Goal: Task Accomplishment & Management: Use online tool/utility

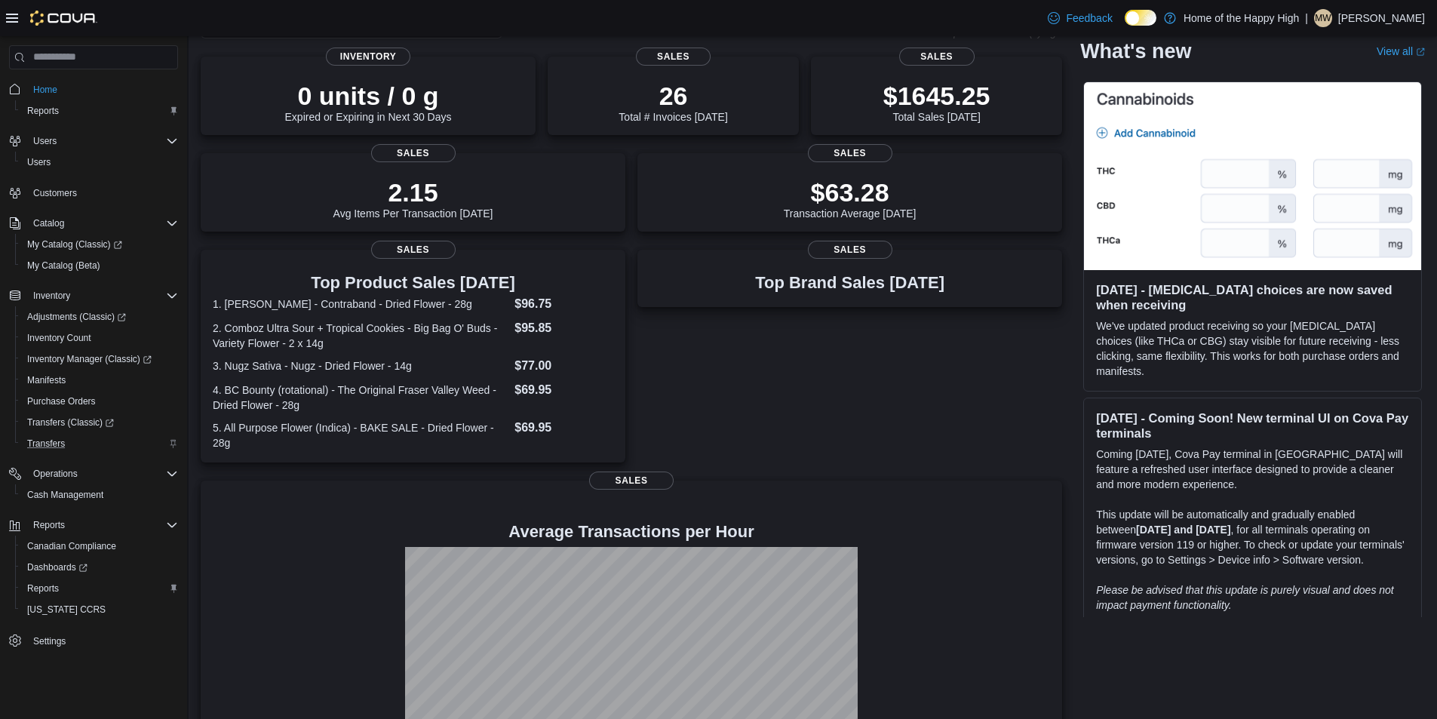
scroll to position [179, 0]
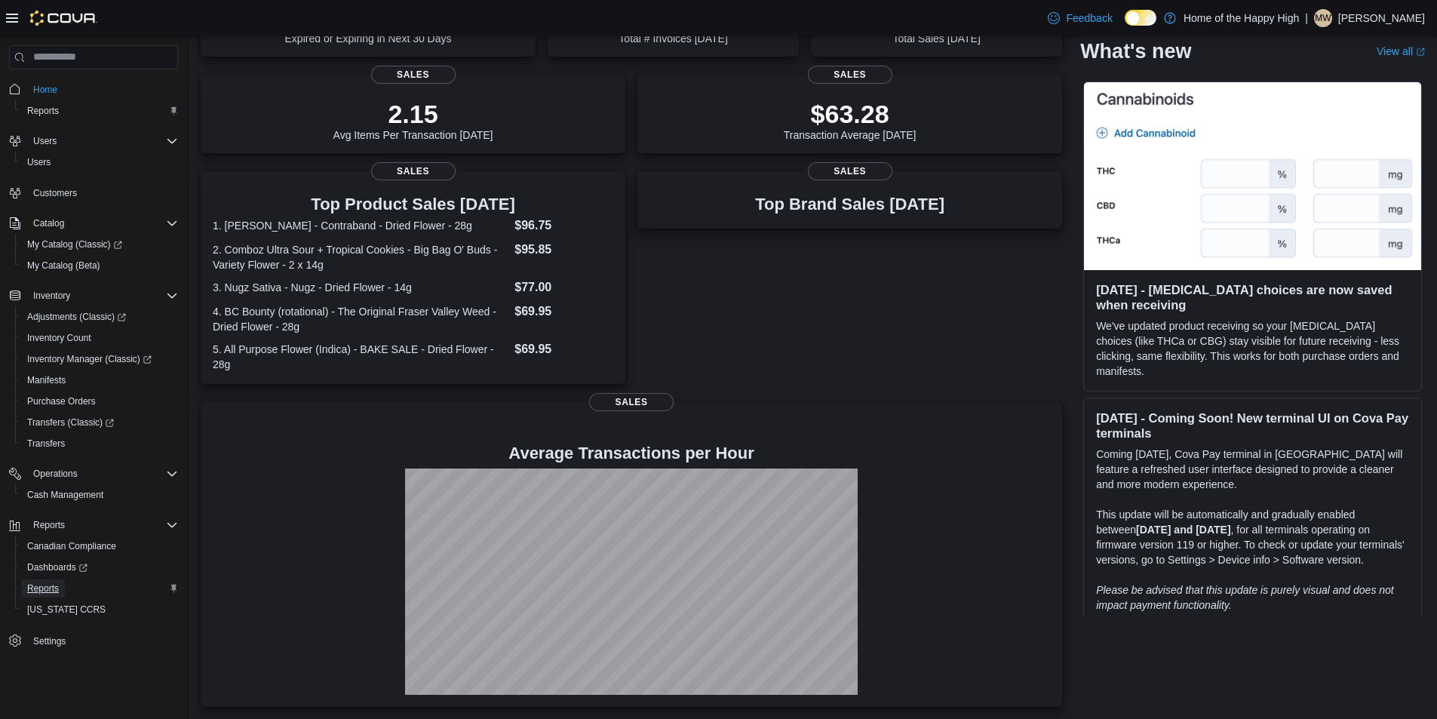
click at [63, 593] on link "Reports" at bounding box center [43, 588] width 44 height 18
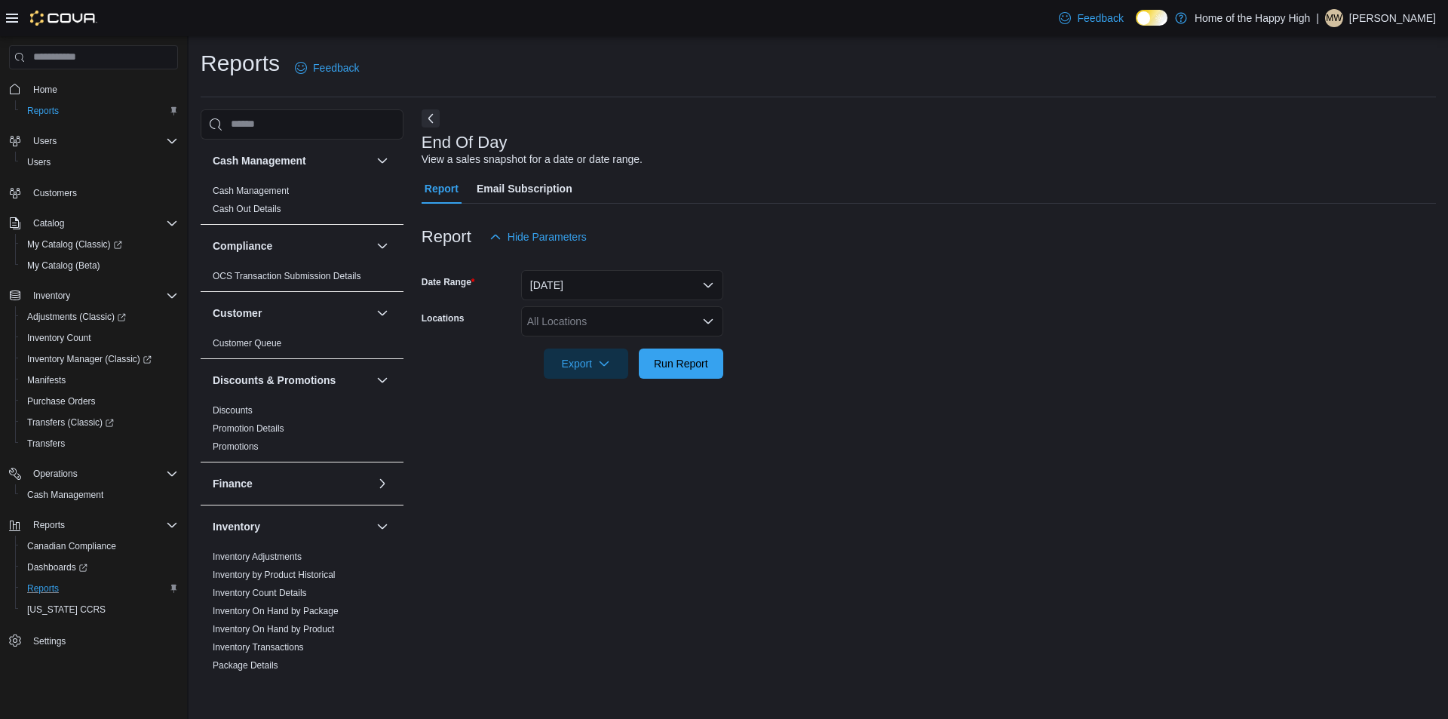
click at [584, 323] on div "All Locations" at bounding box center [622, 321] width 202 height 30
type input "****"
click at [612, 343] on span "[GEOGRAPHIC_DATA] - [GEOGRAPHIC_DATA] - Fire & Flower" at bounding box center [735, 346] width 302 height 15
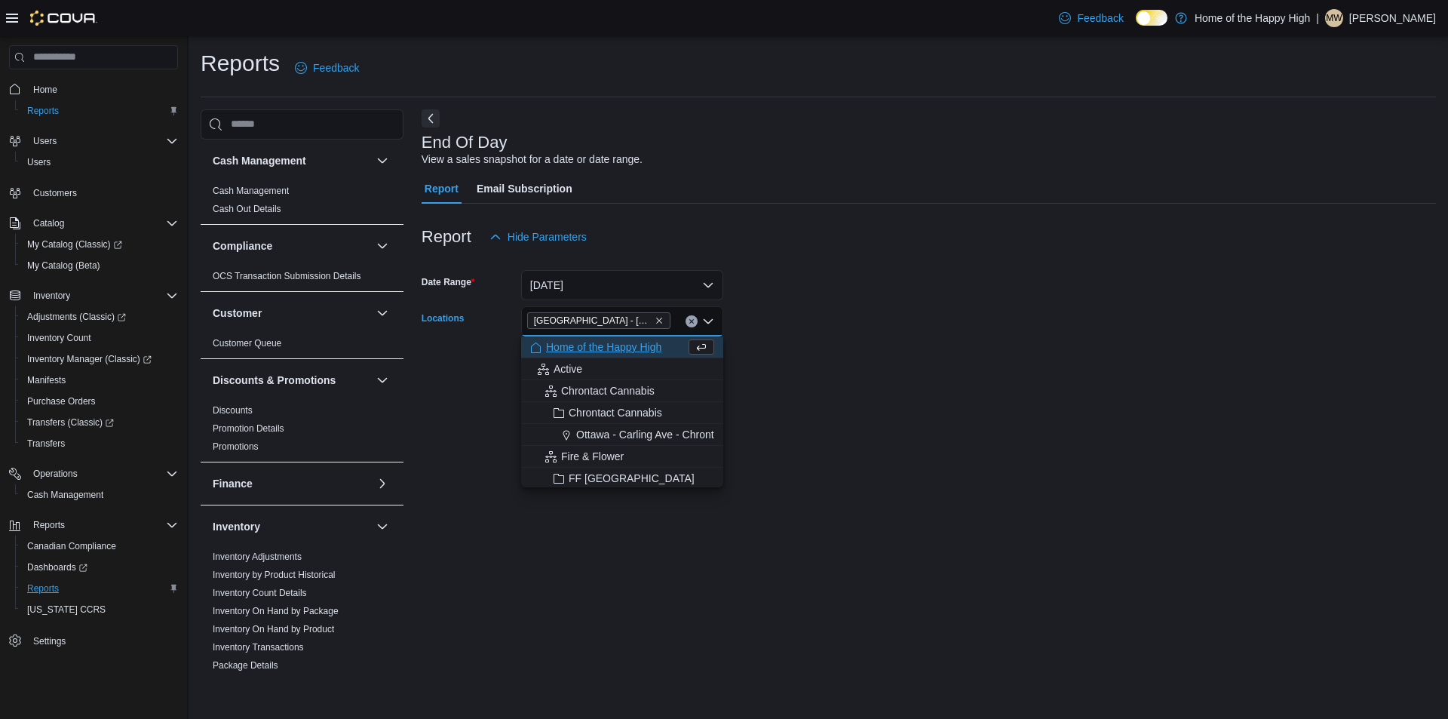
drag, startPoint x: 942, startPoint y: 310, endPoint x: 731, endPoint y: 317, distance: 210.5
click at [942, 309] on form "Date Range [DATE] Locations [GEOGRAPHIC_DATA] - [GEOGRAPHIC_DATA] - Fire & Flow…" at bounding box center [929, 315] width 1014 height 127
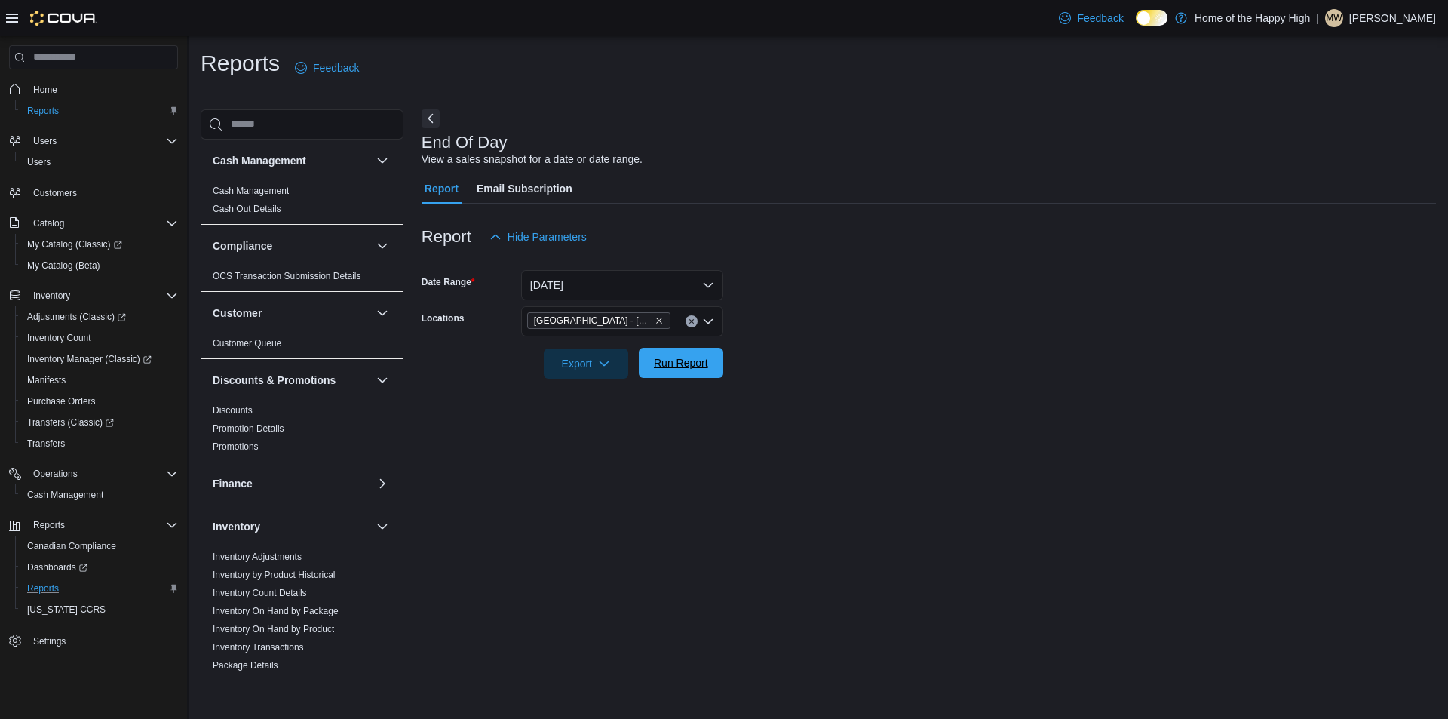
click at [670, 366] on span "Run Report" at bounding box center [681, 362] width 54 height 15
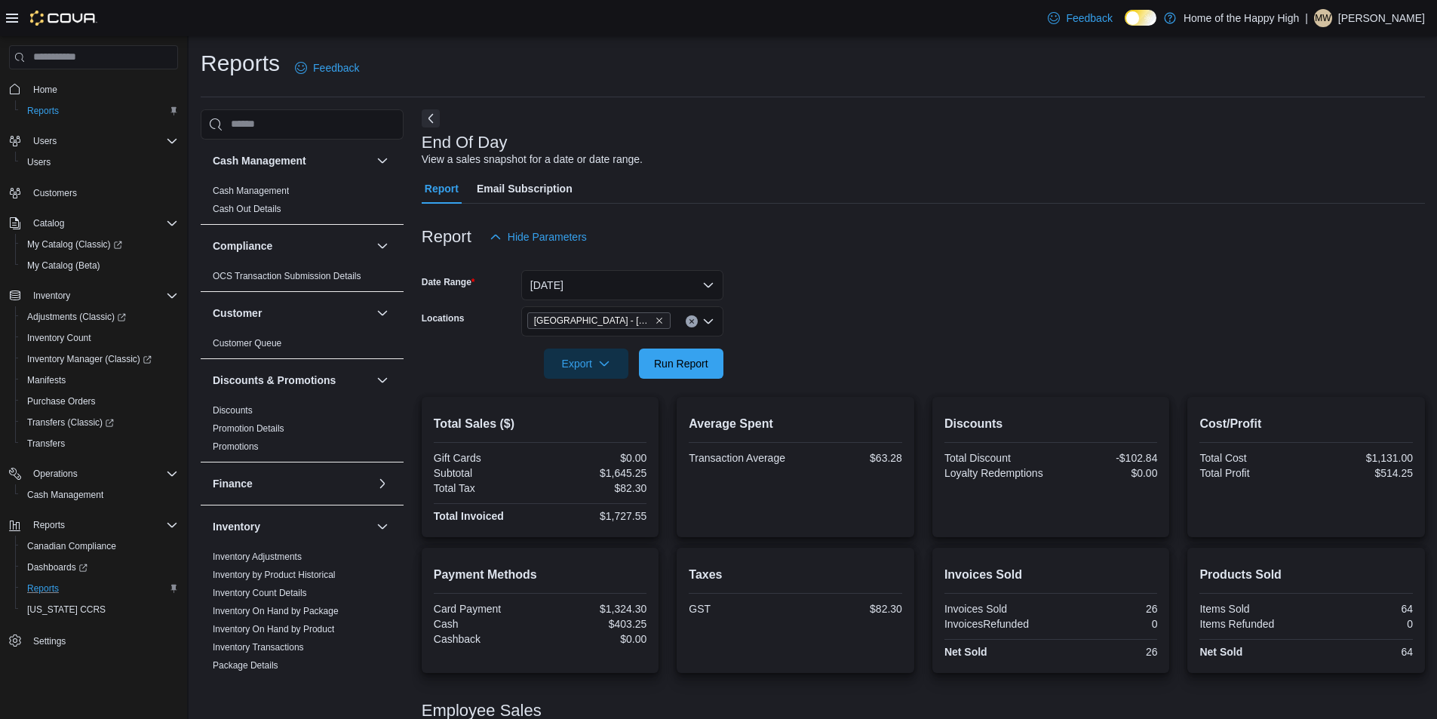
click at [70, 87] on span "Home" at bounding box center [102, 89] width 151 height 19
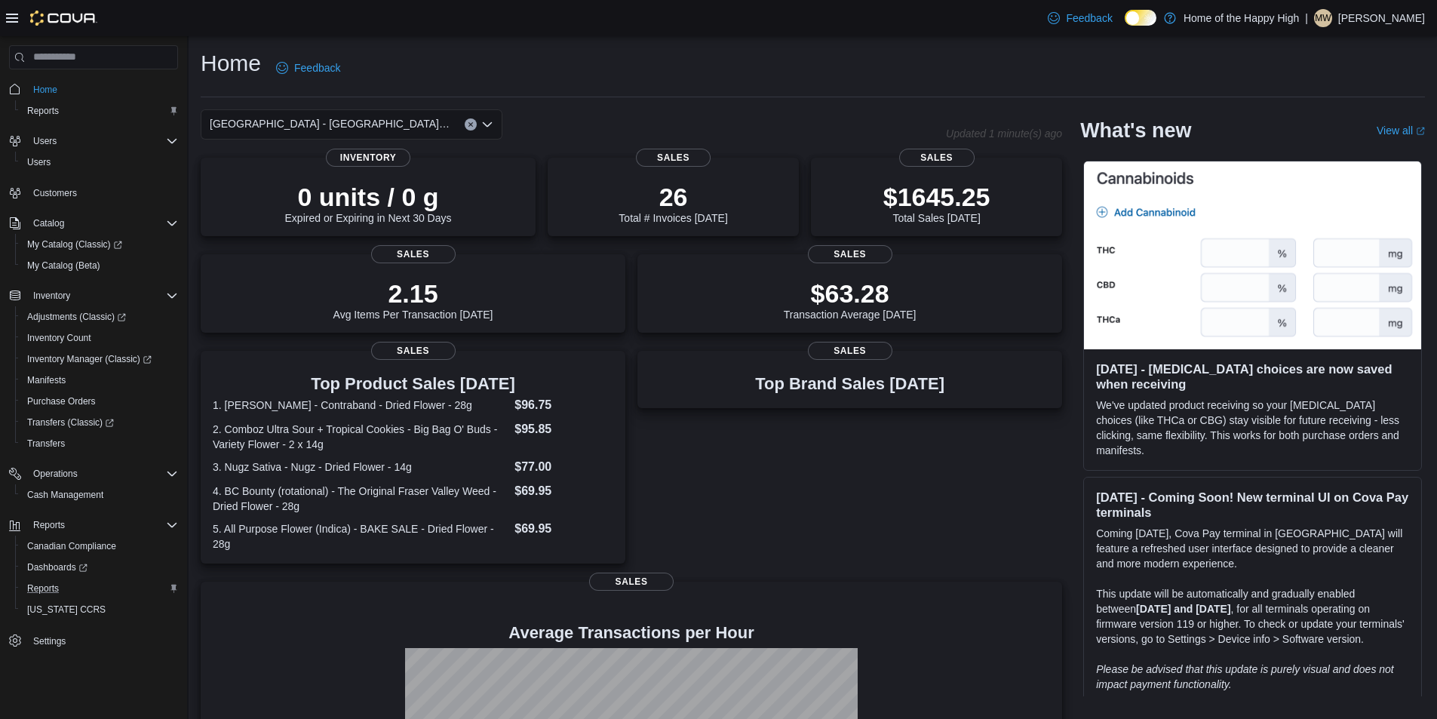
click at [466, 121] on button "Clear input" at bounding box center [471, 124] width 12 height 12
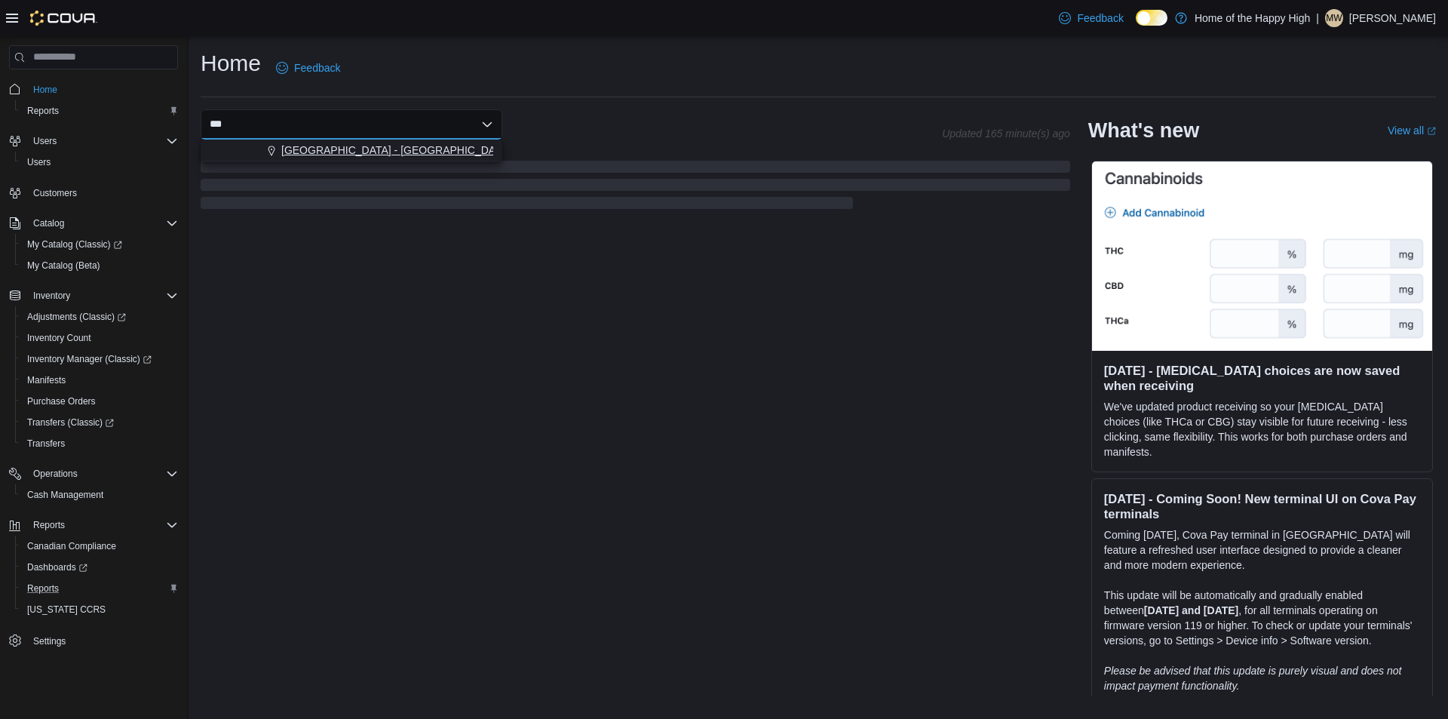
type input "***"
click at [465, 153] on span "[GEOGRAPHIC_DATA] - [GEOGRAPHIC_DATA] - Fire & Flower" at bounding box center [432, 150] width 302 height 15
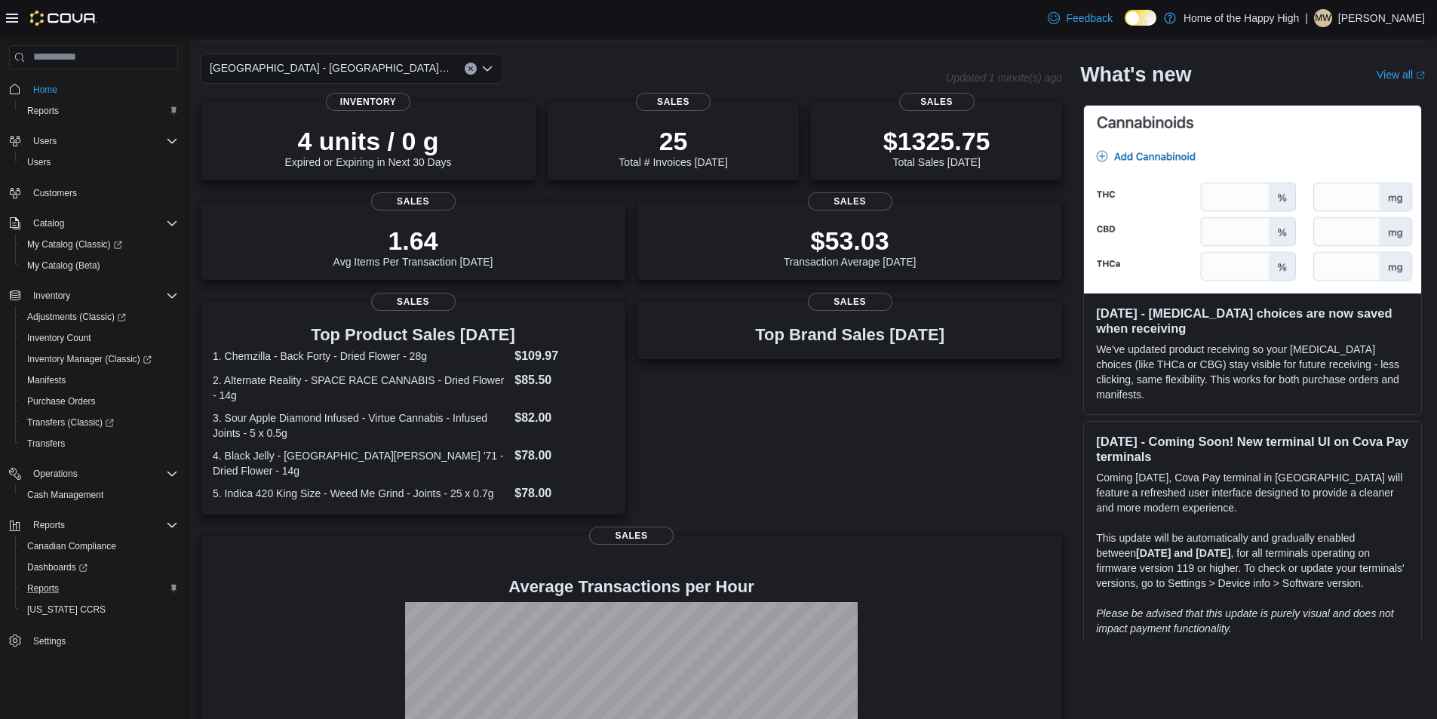
scroll to position [179, 0]
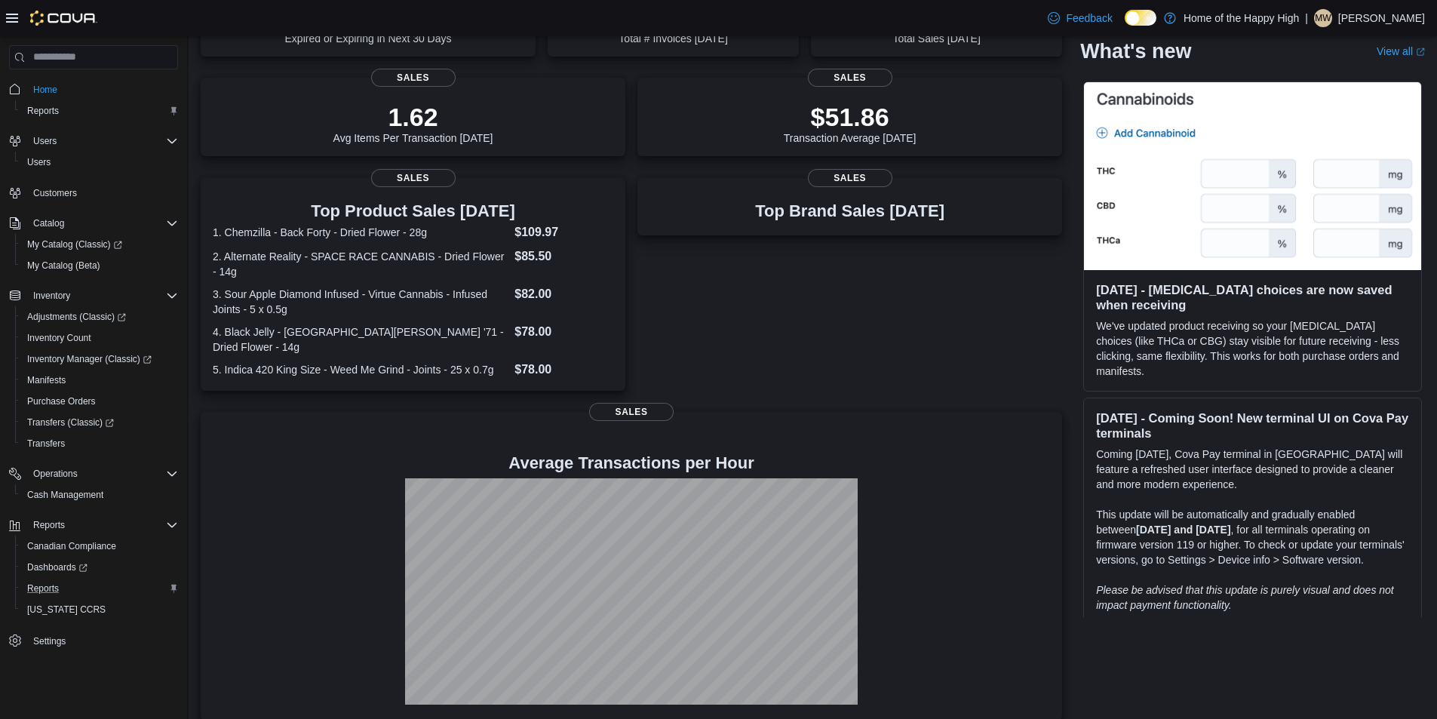
click at [869, 311] on div "Top Brand Sales [DATE] Sales" at bounding box center [849, 286] width 425 height 216
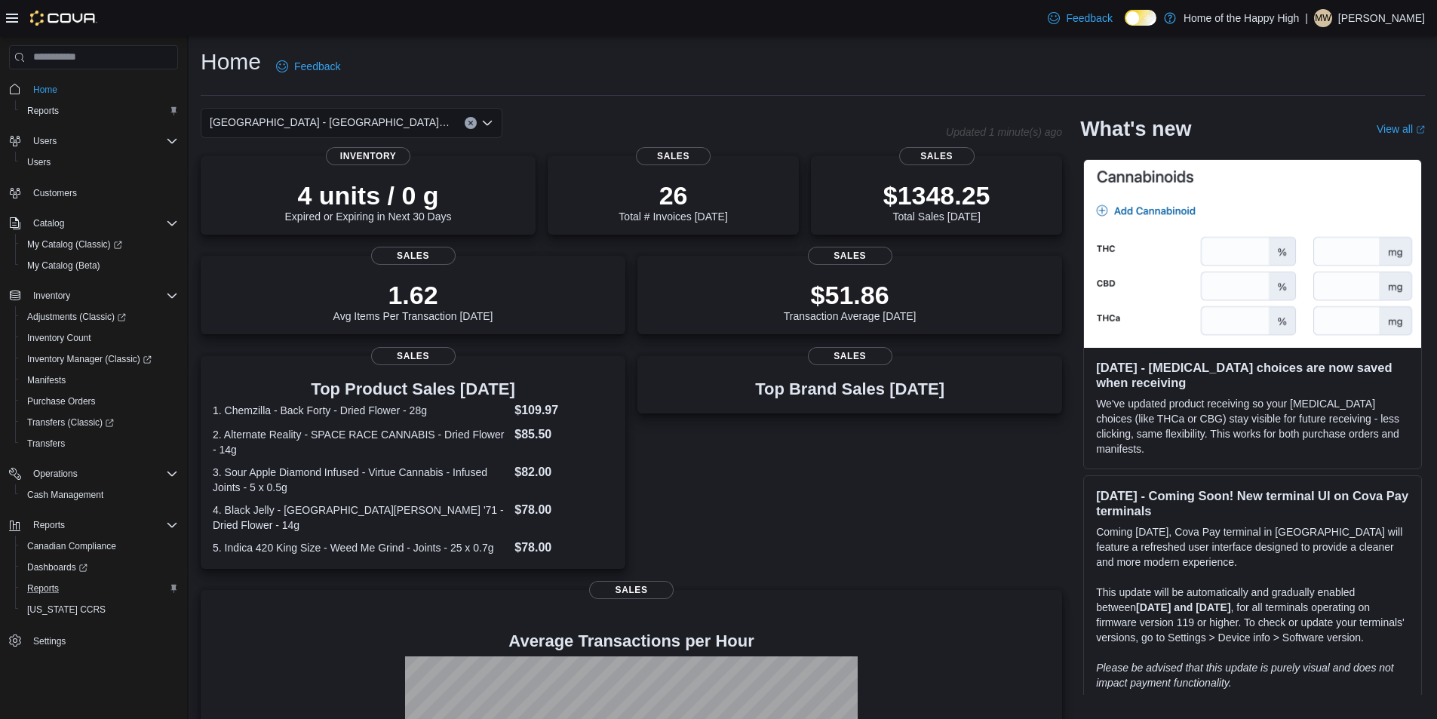
scroll to position [0, 0]
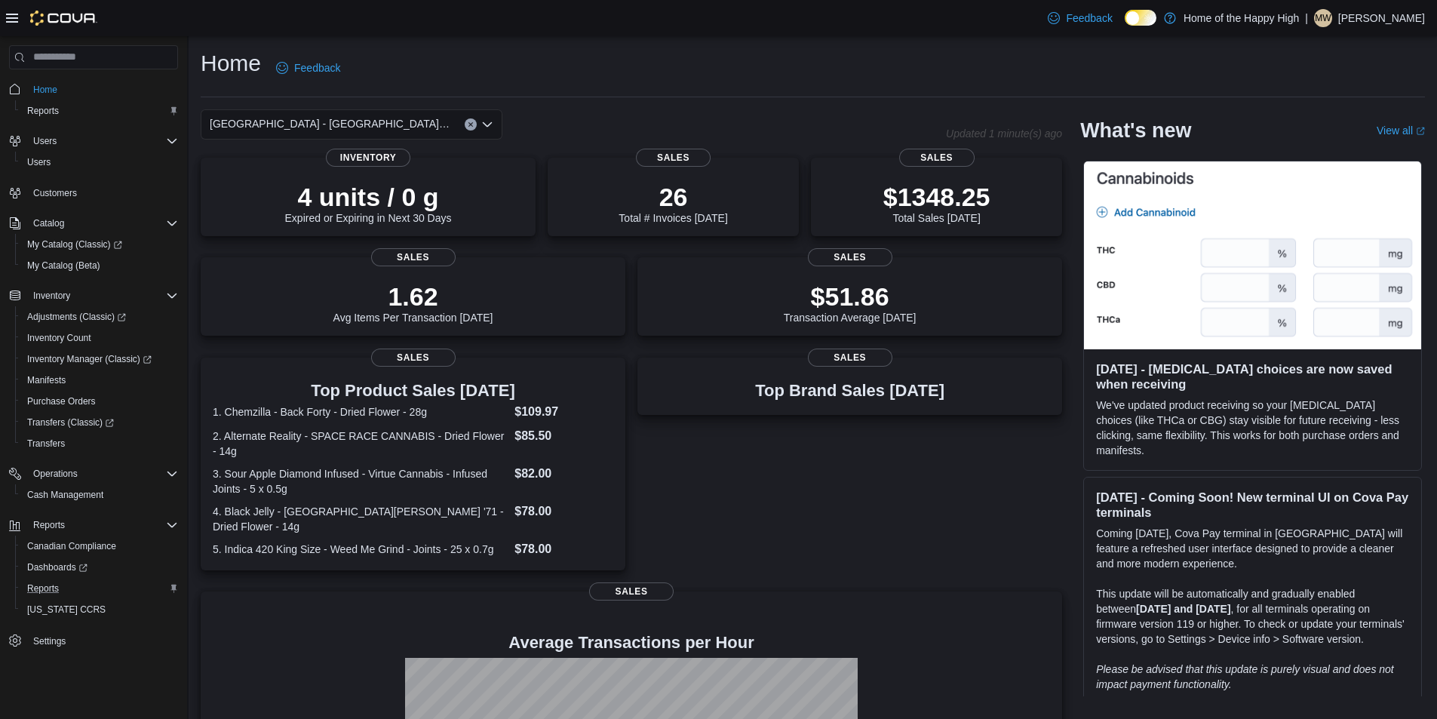
click at [465, 127] on div "[GEOGRAPHIC_DATA] - [GEOGRAPHIC_DATA] - Fire & Flower" at bounding box center [352, 124] width 302 height 30
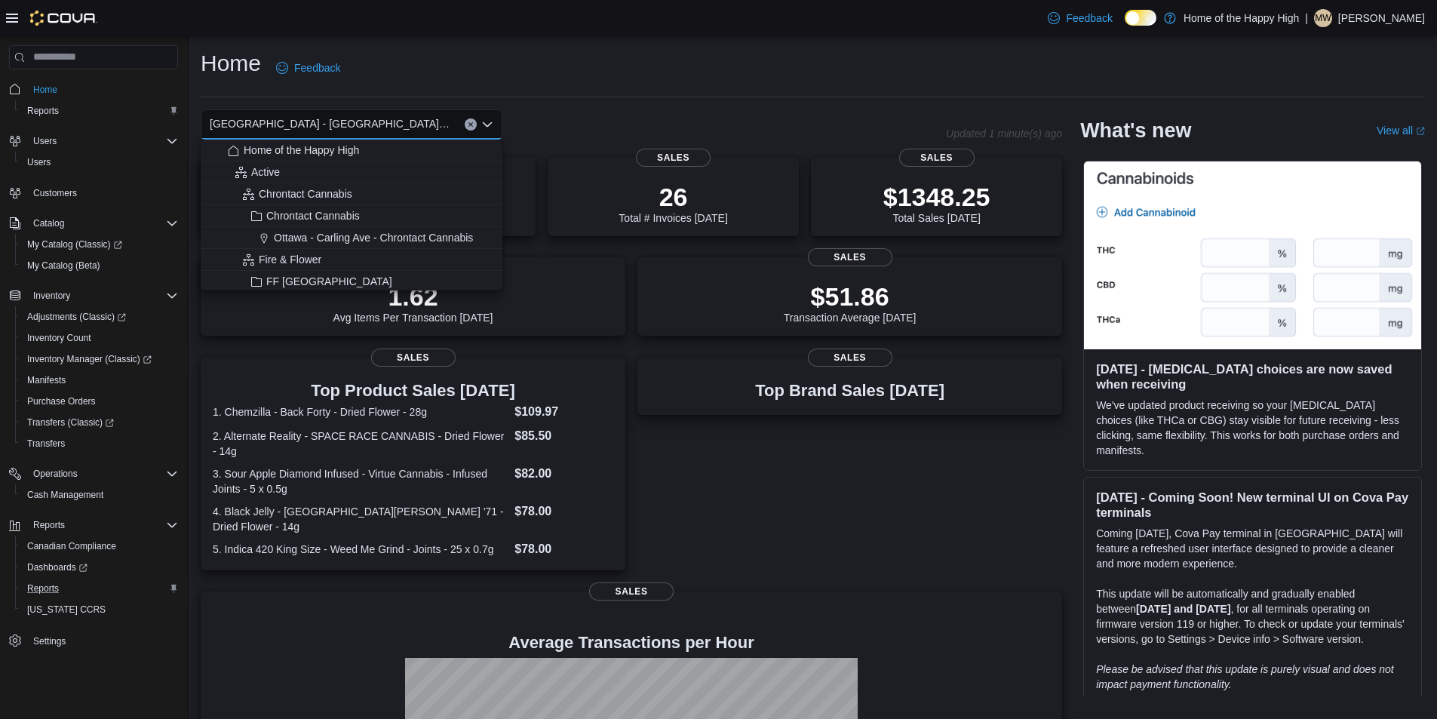
click at [465, 127] on div "[GEOGRAPHIC_DATA] - [GEOGRAPHIC_DATA] - Fire & Flower" at bounding box center [352, 124] width 302 height 30
click at [471, 125] on icon "Clear input" at bounding box center [470, 124] width 4 height 4
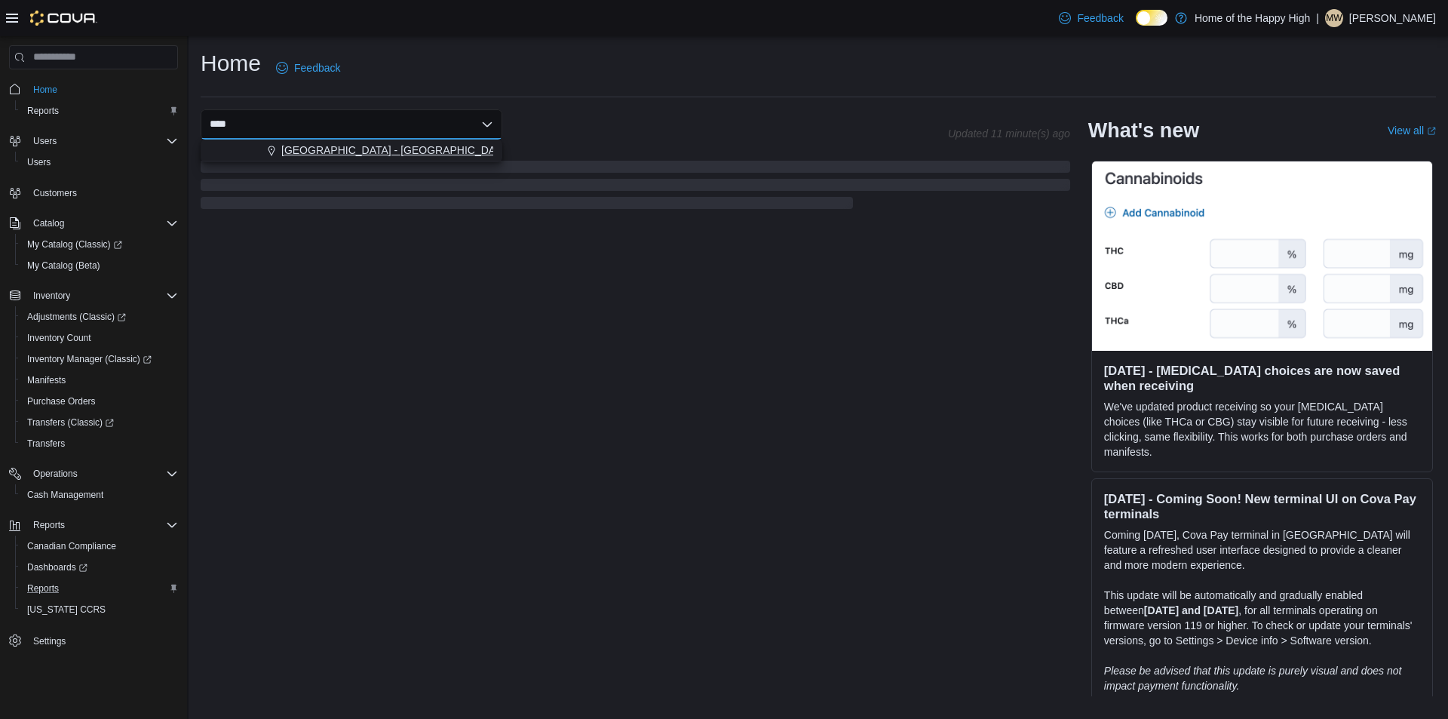
type input "****"
click at [471, 152] on span "[GEOGRAPHIC_DATA] - [GEOGRAPHIC_DATA] - Fire & Flower" at bounding box center [432, 150] width 302 height 15
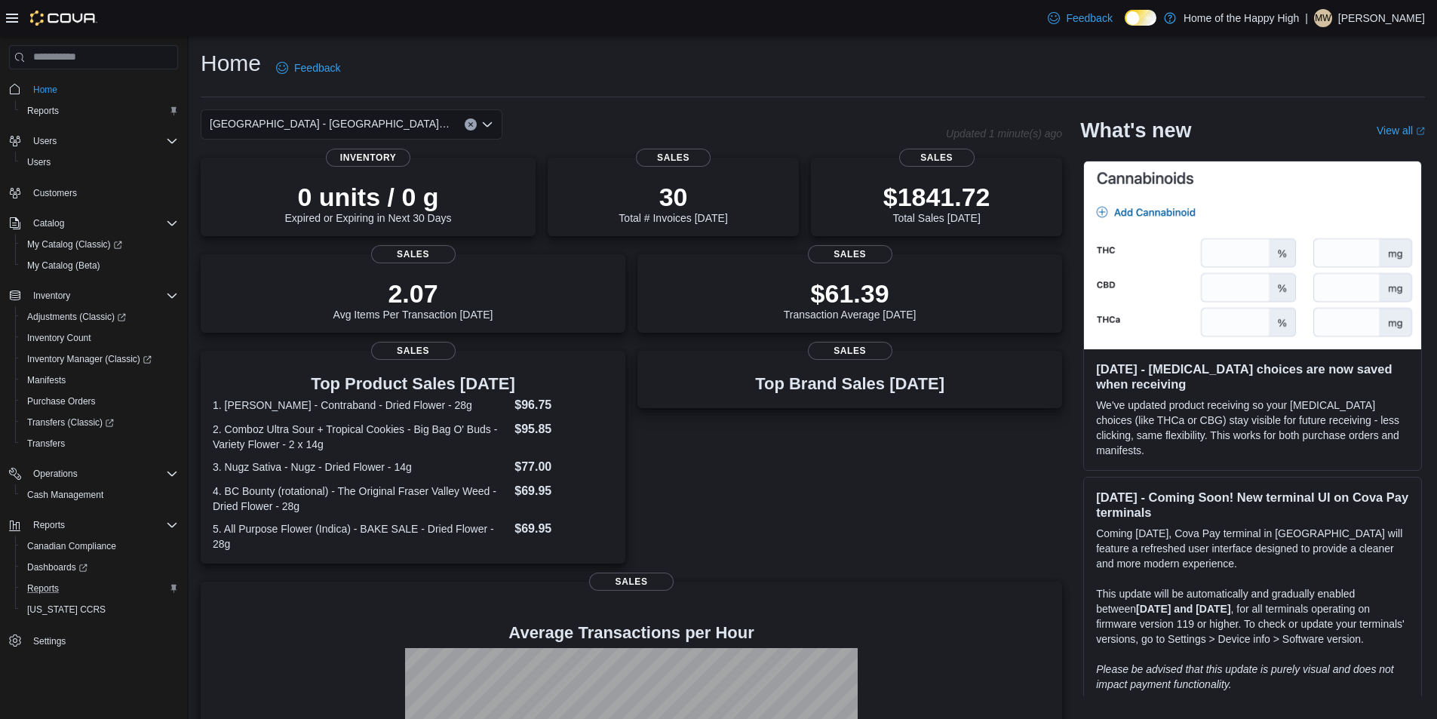
click at [464, 126] on div "[GEOGRAPHIC_DATA] - [GEOGRAPHIC_DATA] - Fire & Flower" at bounding box center [352, 124] width 302 height 30
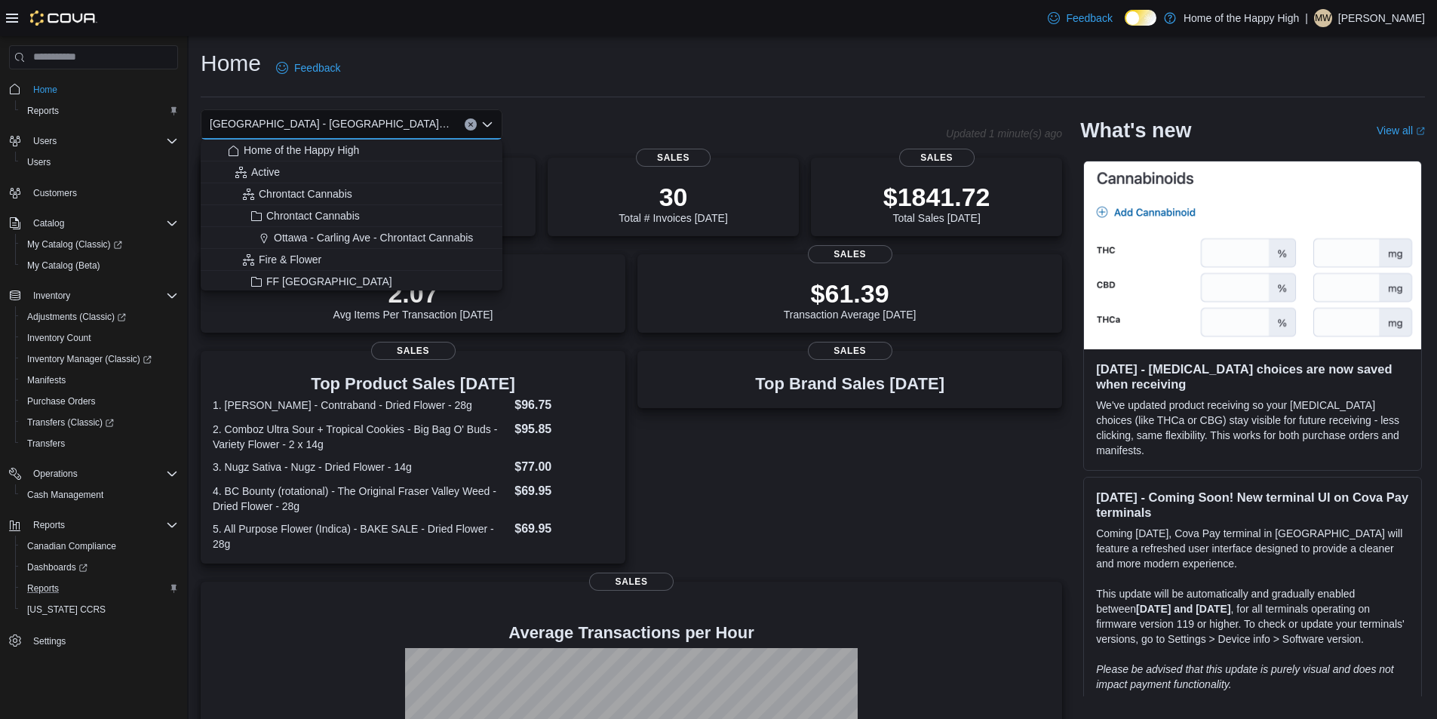
click at [464, 126] on div "[GEOGRAPHIC_DATA] - [GEOGRAPHIC_DATA] - Fire & Flower Combo box. Selected. [GEO…" at bounding box center [352, 124] width 302 height 30
click at [465, 124] on button "Clear input" at bounding box center [471, 124] width 12 height 12
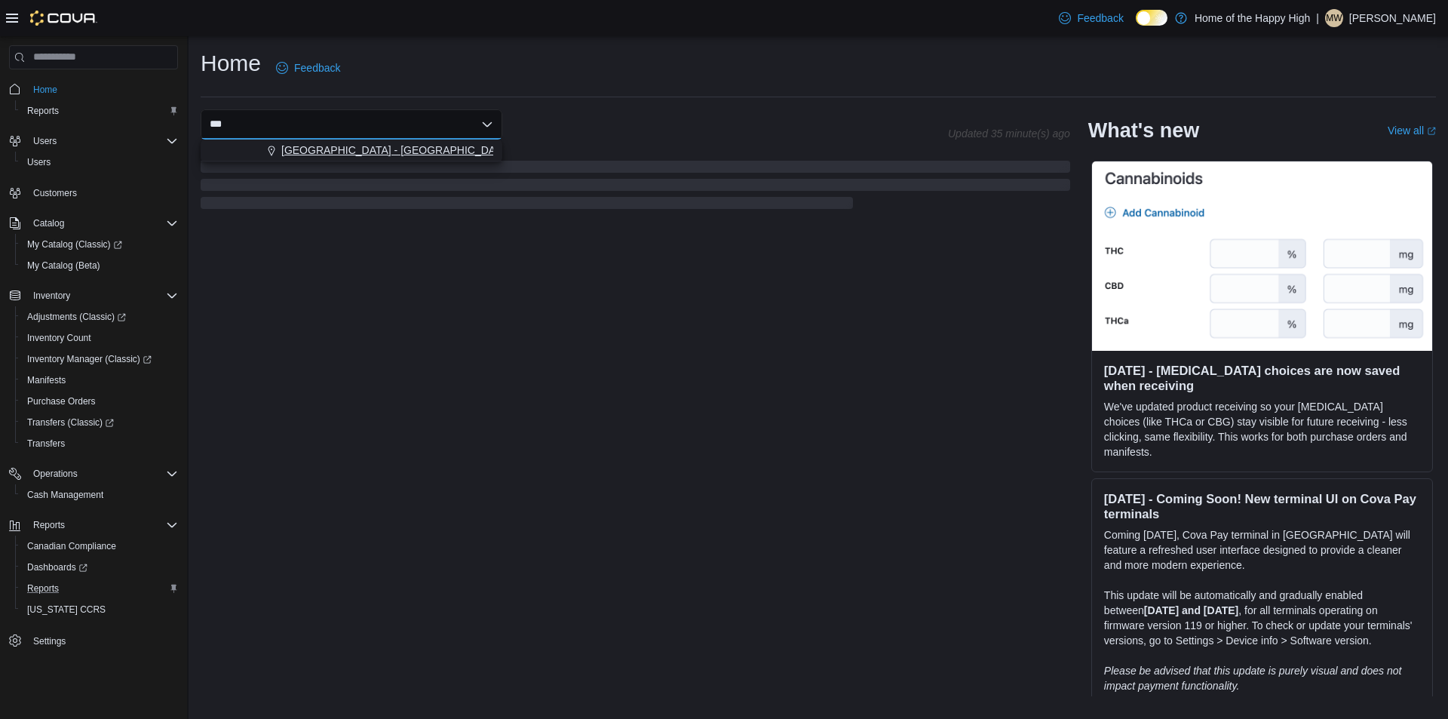
type input "***"
click at [428, 153] on span "[GEOGRAPHIC_DATA] - [GEOGRAPHIC_DATA] - Fire & Flower" at bounding box center [432, 150] width 302 height 15
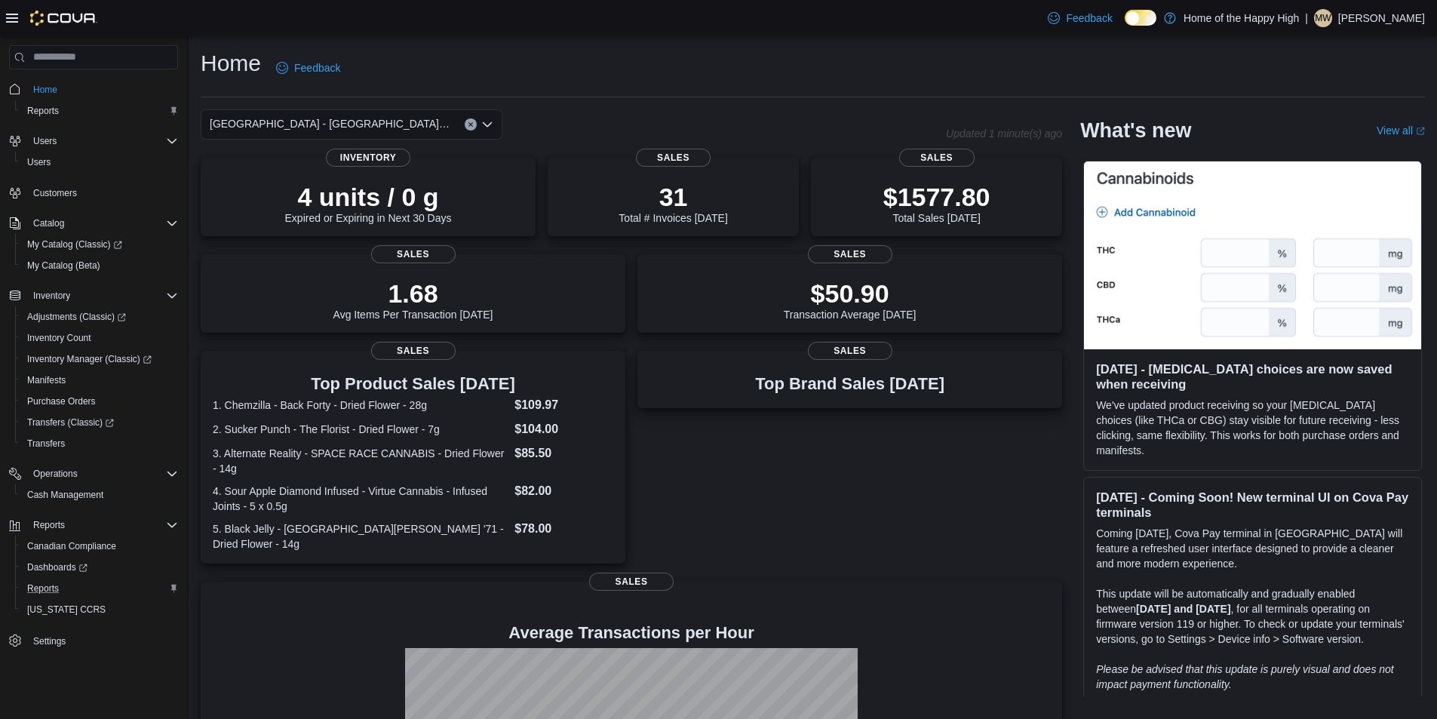
click at [472, 128] on button "Clear input" at bounding box center [471, 124] width 12 height 12
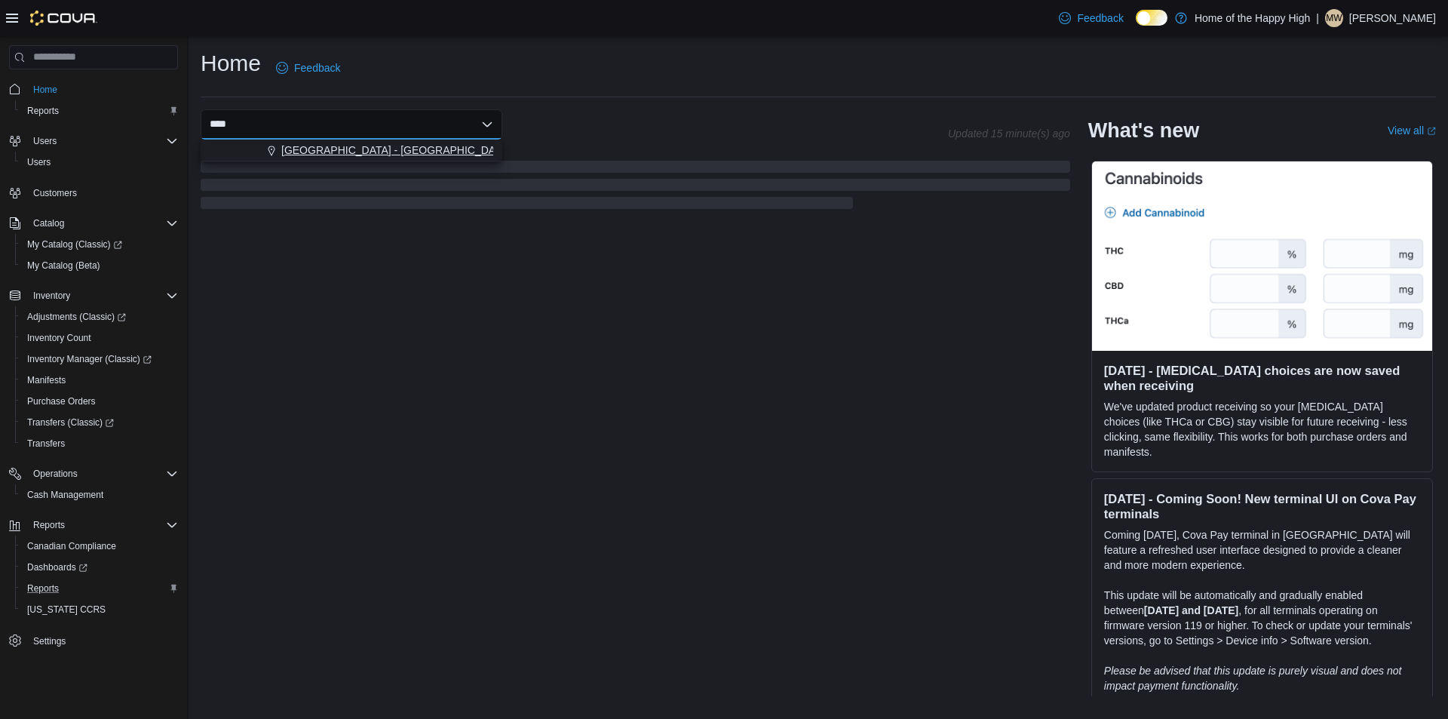
type input "****"
click at [431, 159] on button "[GEOGRAPHIC_DATA] - [GEOGRAPHIC_DATA] - Fire & Flower" at bounding box center [352, 151] width 302 height 22
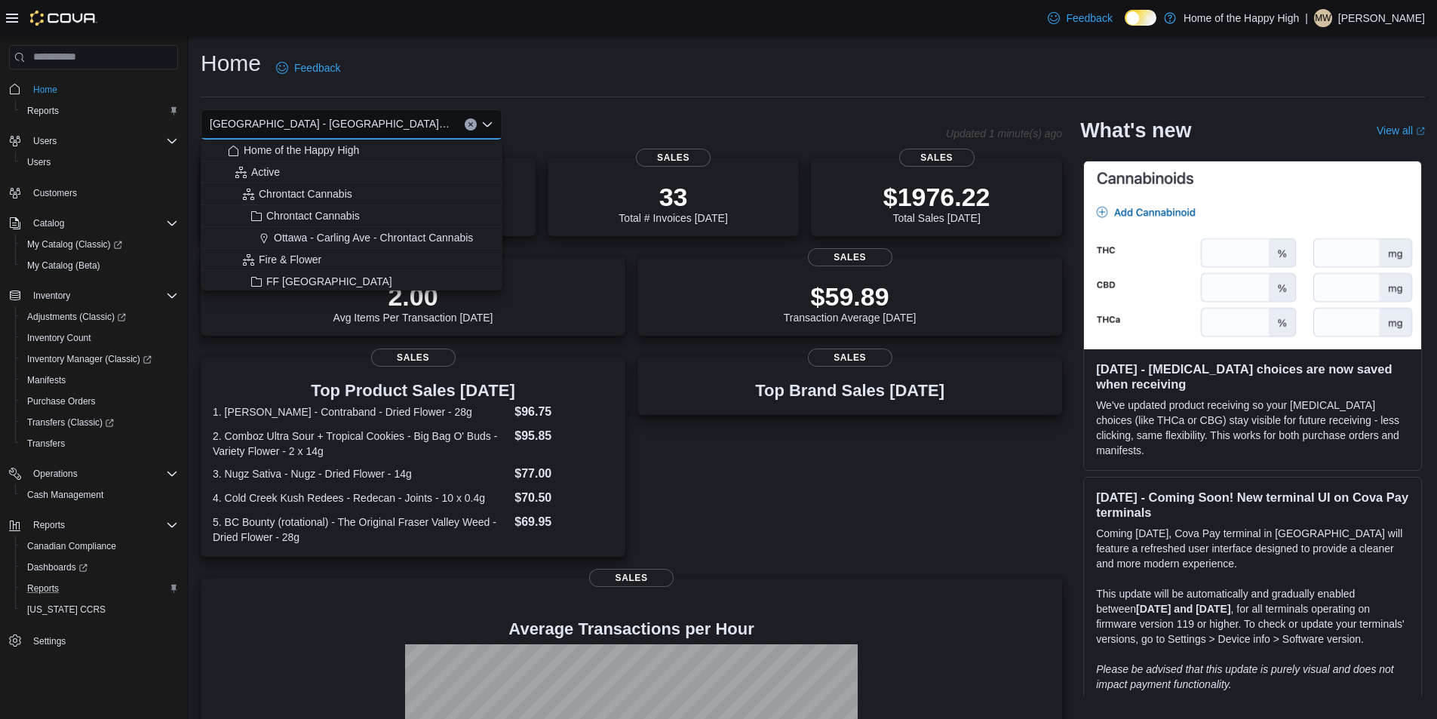
click at [11, 20] on icon at bounding box center [12, 18] width 12 height 12
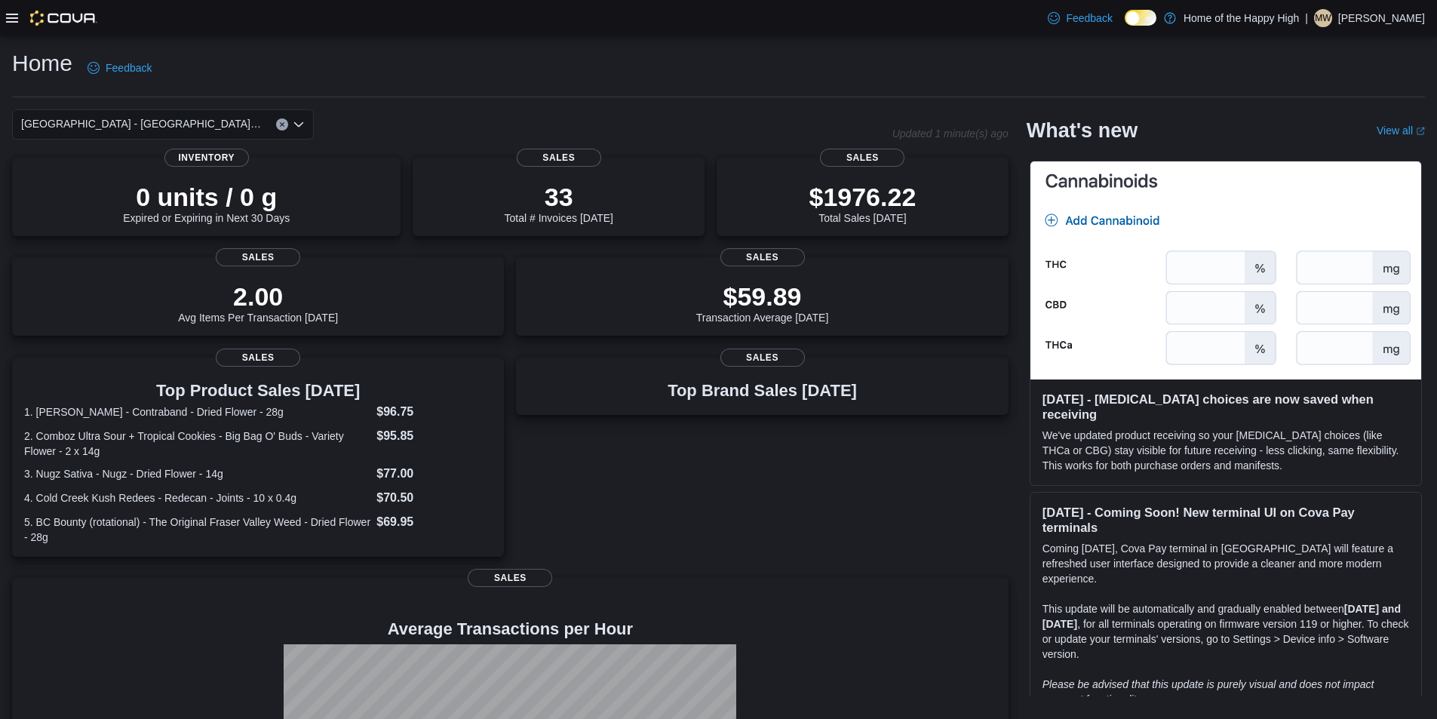
click at [8, 21] on icon at bounding box center [12, 18] width 12 height 9
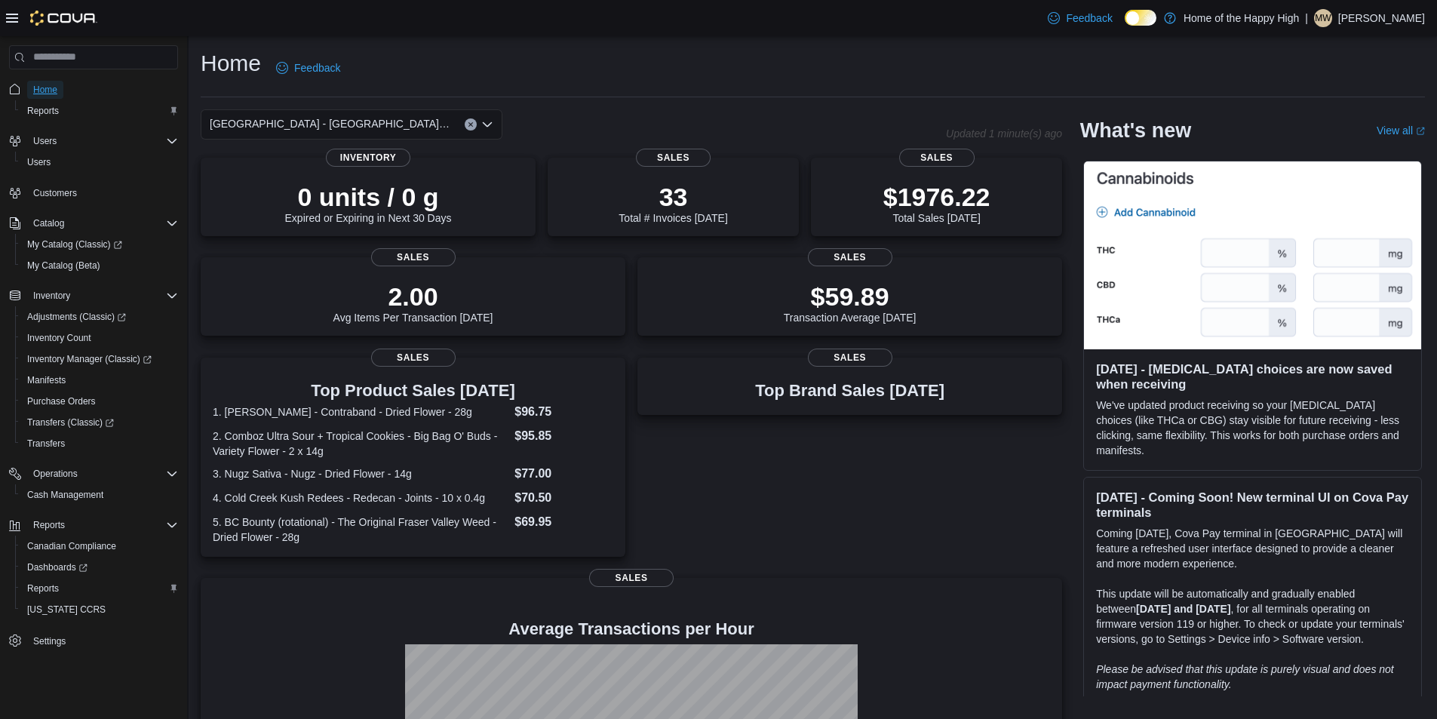
click at [33, 90] on span "Home" at bounding box center [45, 90] width 24 height 12
